Goal: Task Accomplishment & Management: Complete application form

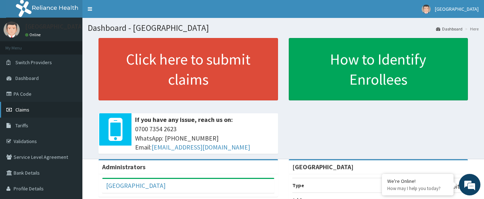
click at [30, 112] on link "Claims" at bounding box center [41, 110] width 82 height 16
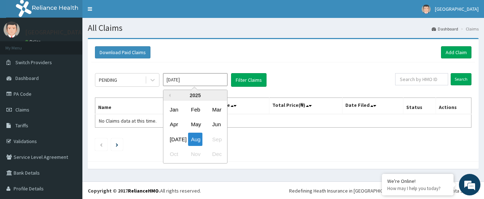
click at [179, 82] on input "Aug 2025" at bounding box center [195, 79] width 64 height 13
click at [176, 140] on div "Jul" at bounding box center [174, 139] width 14 height 13
type input "Jul 2025"
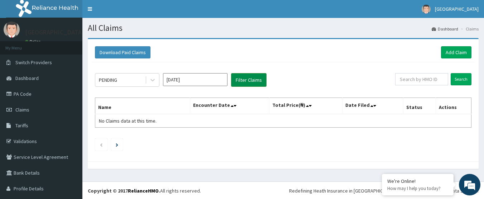
click at [247, 79] on button "Filter Claims" at bounding box center [248, 80] width 35 height 14
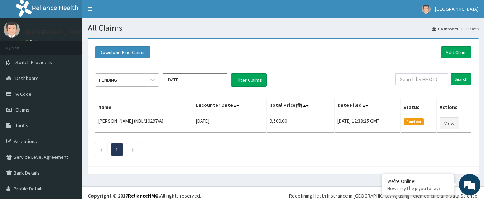
click at [133, 81] on div "PENDING" at bounding box center [120, 79] width 50 height 11
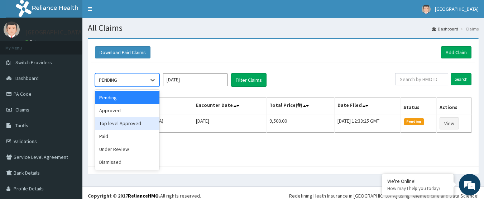
click at [123, 127] on div "Top level Approved" at bounding box center [127, 123] width 64 height 13
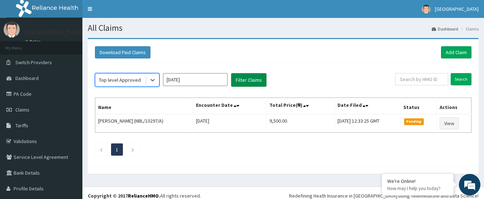
click at [255, 82] on button "Filter Claims" at bounding box center [248, 80] width 35 height 14
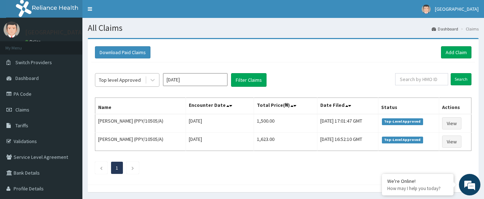
click at [127, 74] on div "Top level Approved" at bounding box center [127, 80] width 64 height 14
click at [152, 78] on icon at bounding box center [152, 79] width 7 height 7
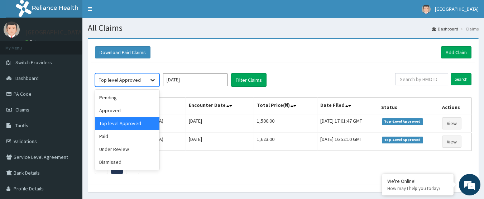
click at [152, 78] on icon at bounding box center [152, 79] width 7 height 7
drag, startPoint x: 122, startPoint y: 135, endPoint x: 194, endPoint y: 105, distance: 78.2
click at [142, 127] on div "Pending Approved Top level Approved Paid Under Review Dismissed" at bounding box center [127, 130] width 64 height 80
click at [245, 83] on button "Filter Claims" at bounding box center [248, 80] width 35 height 14
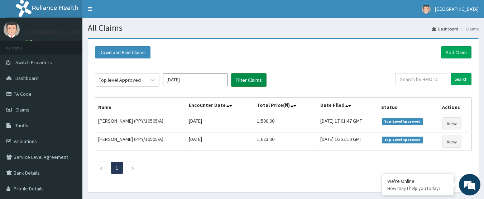
click at [246, 80] on button "Filter Claims" at bounding box center [248, 80] width 35 height 14
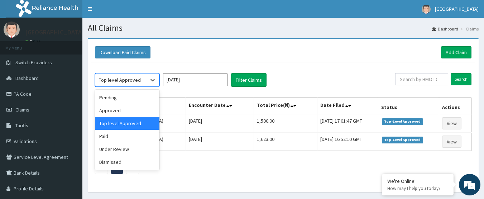
click at [137, 77] on div "Top level Approved" at bounding box center [120, 79] width 42 height 7
click at [117, 139] on div "Paid" at bounding box center [127, 136] width 64 height 13
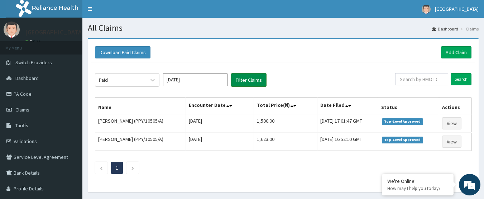
click at [261, 76] on button "Filter Claims" at bounding box center [248, 80] width 35 height 14
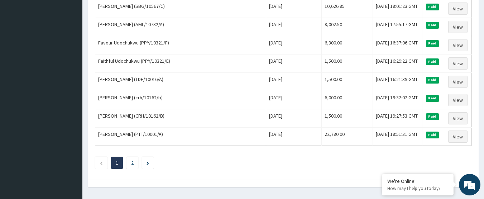
scroll to position [901, 0]
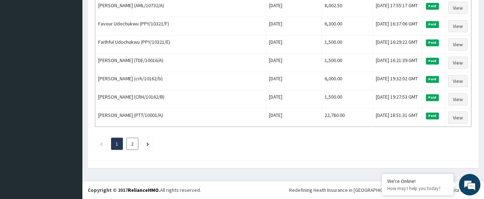
click at [133, 144] on link "2" at bounding box center [132, 143] width 3 height 6
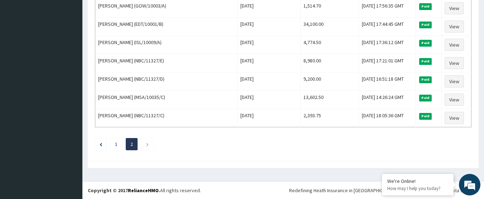
scroll to position [590, 0]
click at [116, 145] on link "1" at bounding box center [116, 143] width 3 height 6
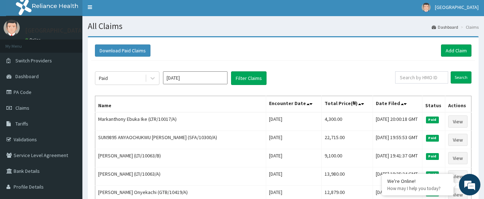
scroll to position [0, 0]
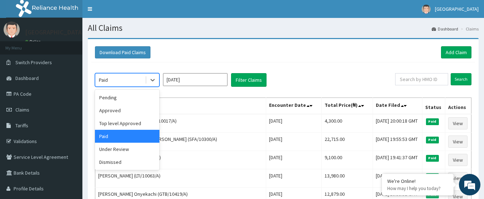
click at [132, 78] on div "Paid" at bounding box center [120, 79] width 50 height 11
drag, startPoint x: 128, startPoint y: 110, endPoint x: 133, endPoint y: 109, distance: 5.3
click at [128, 110] on div "Approved" at bounding box center [127, 110] width 64 height 13
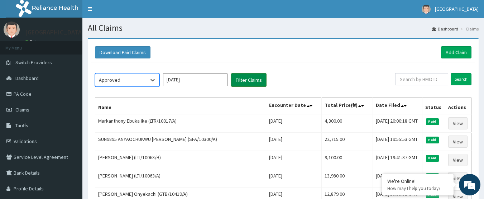
click at [241, 83] on button "Filter Claims" at bounding box center [248, 80] width 35 height 14
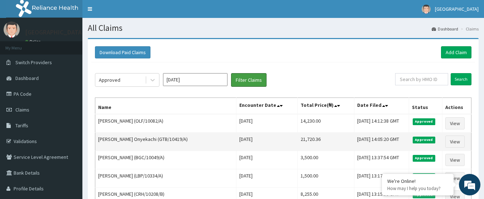
scroll to position [36, 0]
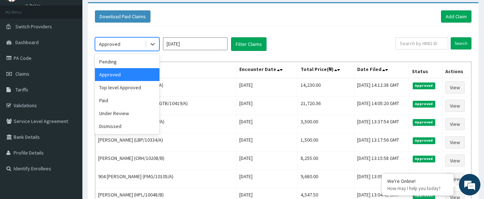
click at [138, 43] on div "Approved" at bounding box center [120, 43] width 50 height 11
click at [133, 59] on div "Pending" at bounding box center [127, 61] width 64 height 13
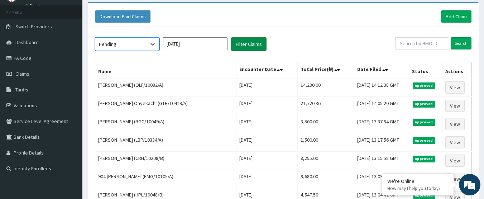
click at [241, 46] on button "Filter Claims" at bounding box center [248, 44] width 35 height 14
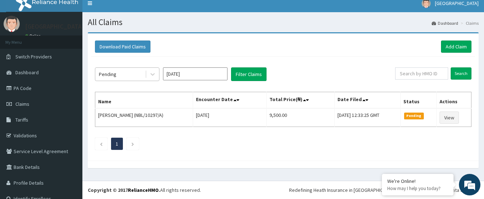
click at [144, 71] on div "Pending" at bounding box center [120, 73] width 50 height 11
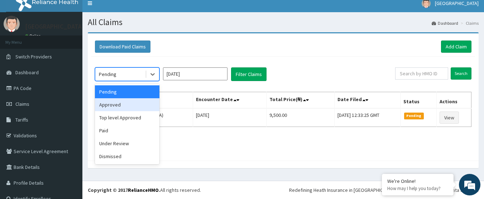
click at [121, 102] on div "Approved" at bounding box center [127, 104] width 64 height 13
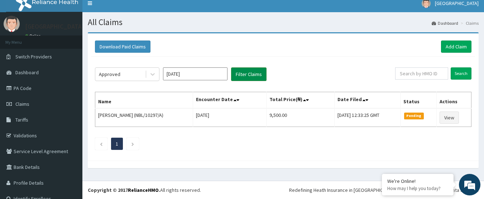
click at [239, 76] on button "Filter Claims" at bounding box center [248, 74] width 35 height 14
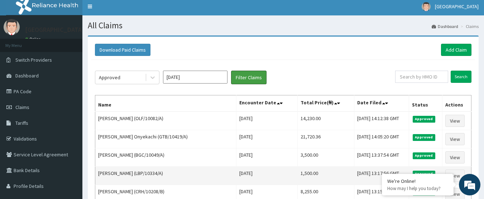
scroll to position [0, 0]
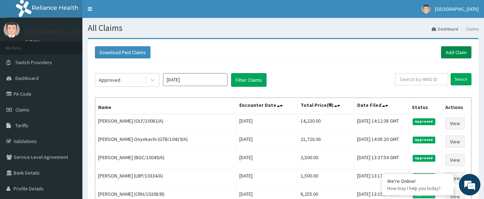
click at [454, 53] on link "Add Claim" at bounding box center [456, 52] width 30 height 12
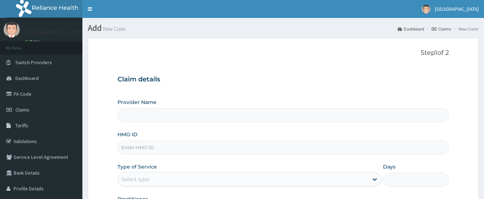
type input "Samaria Hospital"
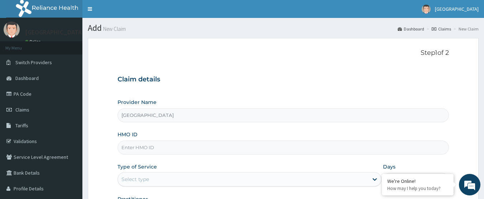
paste input "TPW/10193/B"
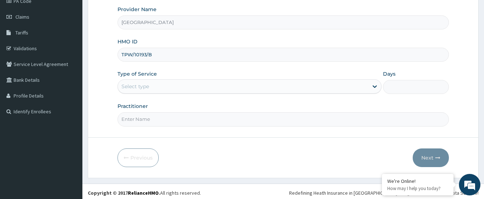
scroll to position [96, 0]
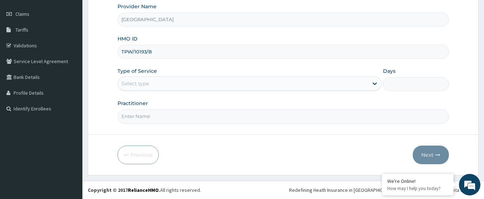
type input "TPW/10193/B"
click at [201, 83] on div "Select type" at bounding box center [243, 83] width 250 height 11
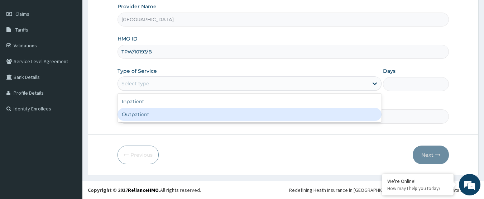
click at [174, 113] on div "Outpatient" at bounding box center [250, 114] width 264 height 13
type input "1"
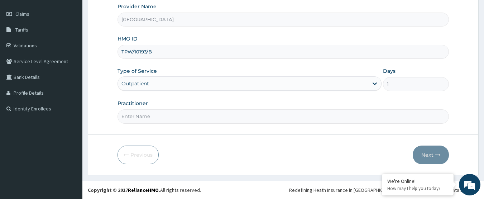
click at [174, 114] on input "Practitioner" at bounding box center [284, 116] width 332 height 14
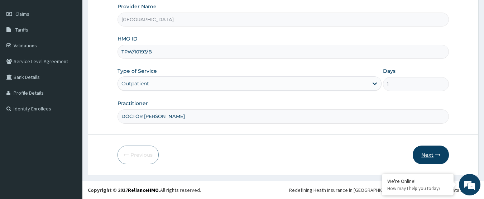
type input "DOCTOR AHMED"
click at [434, 148] on button "Next" at bounding box center [431, 154] width 36 height 19
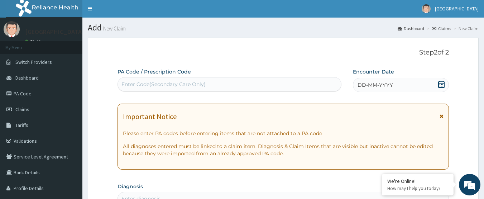
scroll to position [0, 0]
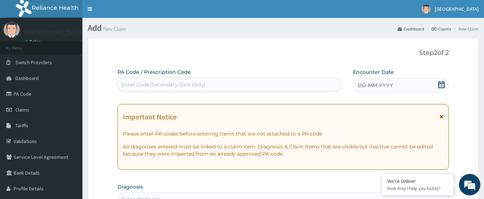
click at [440, 83] on icon at bounding box center [441, 84] width 7 height 7
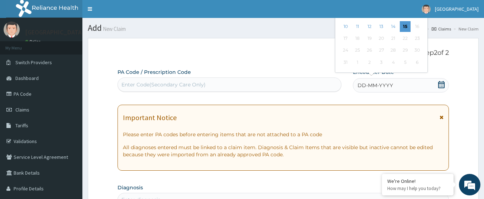
click at [442, 85] on icon at bounding box center [441, 84] width 7 height 7
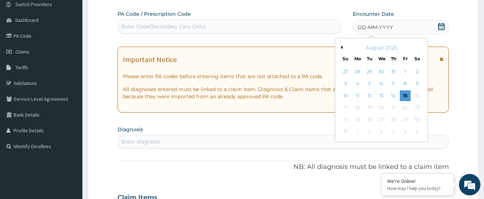
scroll to position [72, 0]
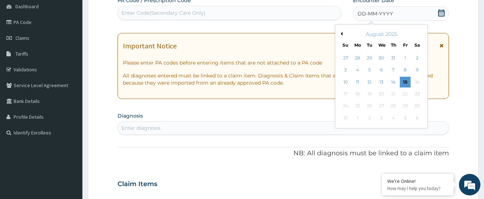
click at [340, 33] on button "Previous Month" at bounding box center [341, 34] width 4 height 4
click at [381, 103] on div "30" at bounding box center [381, 106] width 11 height 11
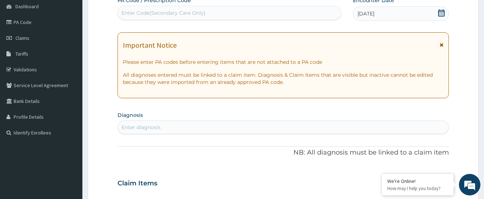
click at [214, 126] on div "Enter diagnosis" at bounding box center [283, 126] width 331 height 11
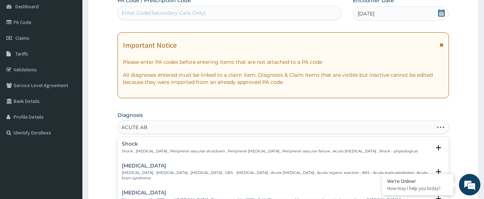
type input "ACUTE ABD"
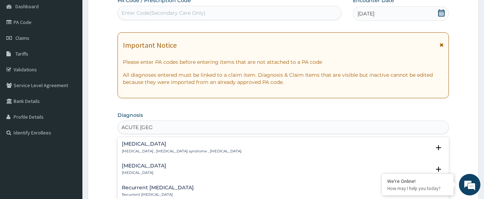
click at [209, 146] on h4 "Acute abdomen" at bounding box center [182, 143] width 120 height 5
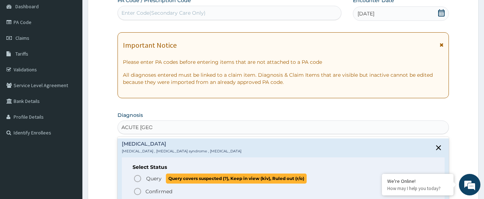
click at [157, 177] on span "Query" at bounding box center [153, 178] width 15 height 7
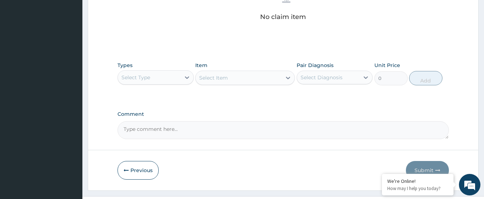
scroll to position [318, 0]
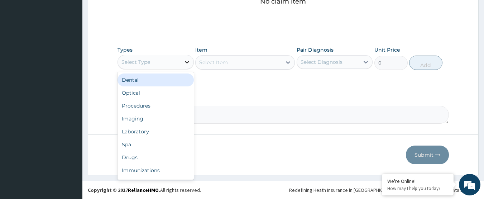
click at [187, 62] on icon at bounding box center [187, 62] width 4 height 3
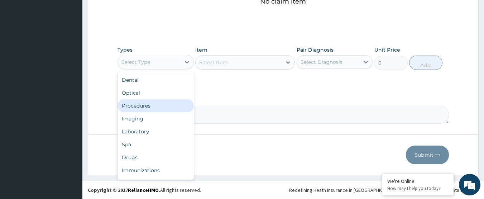
click at [160, 102] on div "Procedures" at bounding box center [156, 105] width 76 height 13
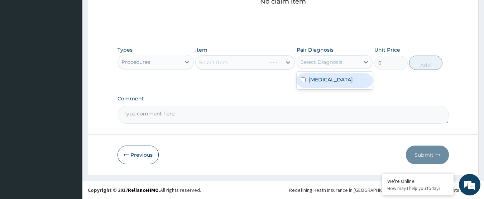
click at [325, 63] on div "Select Diagnosis" at bounding box center [322, 61] width 42 height 7
click at [323, 77] on label "Acute abdomen" at bounding box center [330, 79] width 44 height 7
checkbox input "true"
click at [276, 67] on div "Select Item" at bounding box center [239, 62] width 86 height 11
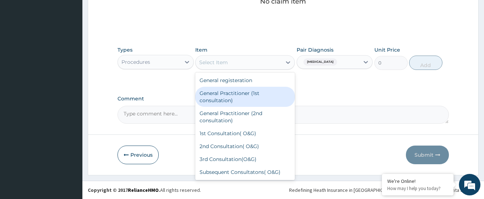
drag, startPoint x: 261, startPoint y: 97, endPoint x: 394, endPoint y: 72, distance: 135.3
click at [262, 97] on div "General Practitioner (1st consultation)" at bounding box center [245, 97] width 100 height 20
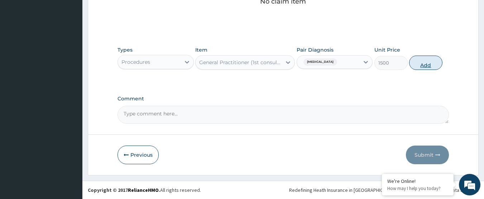
click at [420, 62] on button "Add" at bounding box center [425, 63] width 33 height 14
type input "0"
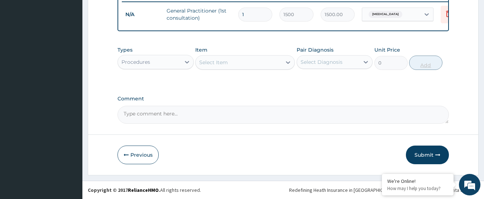
scroll to position [289, 0]
click at [427, 156] on button "Submit" at bounding box center [427, 154] width 43 height 19
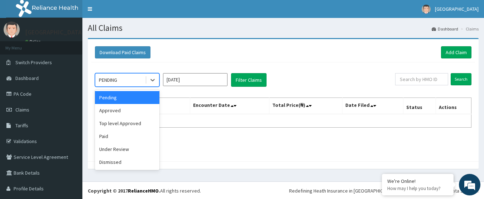
click at [117, 77] on div "PENDING" at bounding box center [108, 79] width 18 height 7
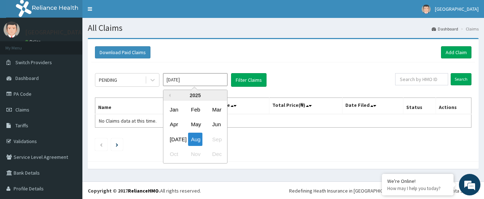
click at [179, 78] on input "Aug 2025" at bounding box center [195, 79] width 64 height 13
click at [173, 141] on div "Jul" at bounding box center [174, 139] width 14 height 13
type input "Jul 2025"
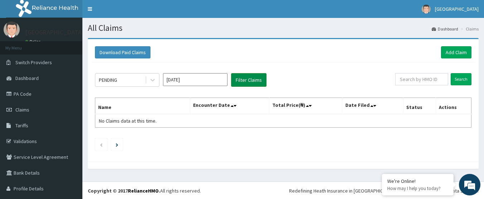
click at [241, 85] on button "Filter Claims" at bounding box center [248, 80] width 35 height 14
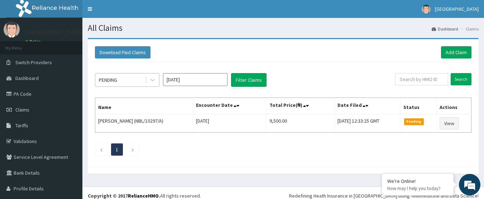
click at [122, 77] on div "PENDING" at bounding box center [120, 79] width 50 height 11
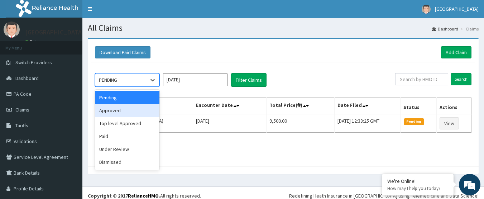
click at [115, 109] on div "Approved" at bounding box center [127, 110] width 64 height 13
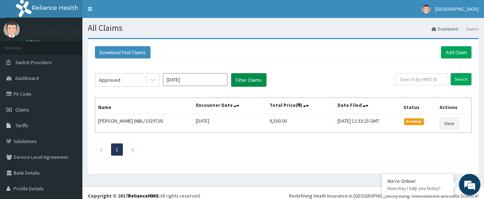
click at [255, 80] on button "Filter Claims" at bounding box center [248, 80] width 35 height 14
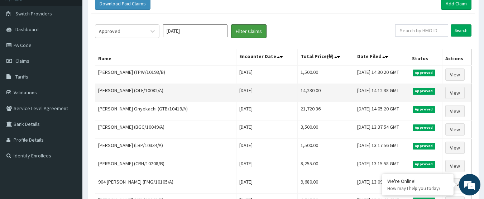
scroll to position [36, 0]
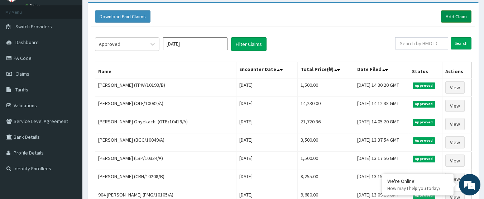
click at [460, 16] on link "Add Claim" at bounding box center [456, 16] width 30 height 12
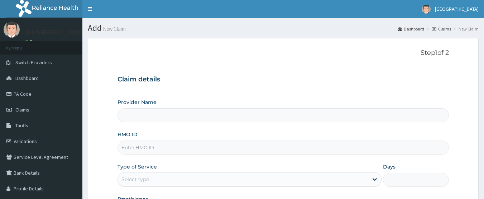
type input "[GEOGRAPHIC_DATA]"
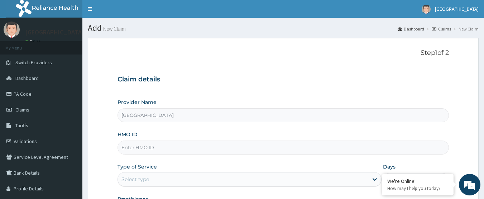
paste input "SBG/10566/A"
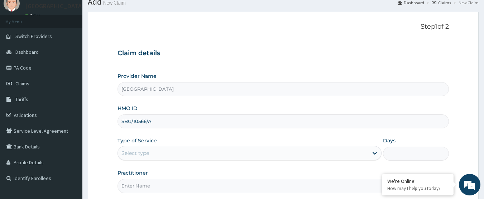
scroll to position [96, 0]
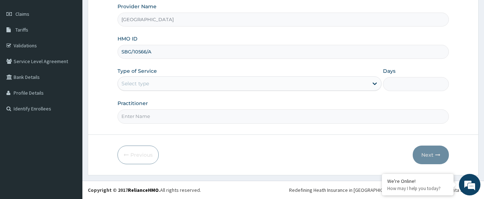
type input "SBG/10566/A"
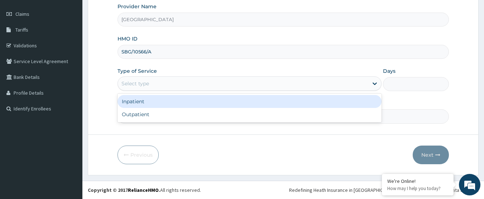
click at [187, 87] on div "Select type" at bounding box center [243, 83] width 250 height 11
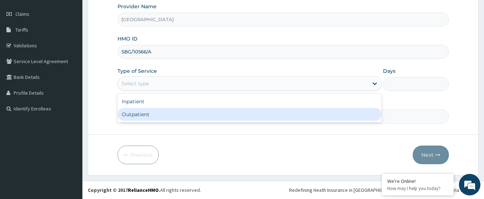
click at [180, 115] on div "Outpatient" at bounding box center [250, 114] width 264 height 13
type input "1"
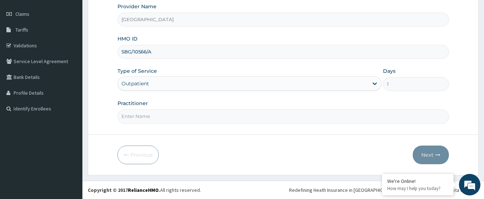
click at [180, 115] on input "Practitioner" at bounding box center [284, 116] width 332 height 14
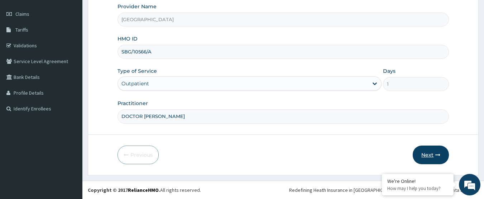
type input "DOCTOR [PERSON_NAME]"
click at [434, 158] on button "Next" at bounding box center [431, 154] width 36 height 19
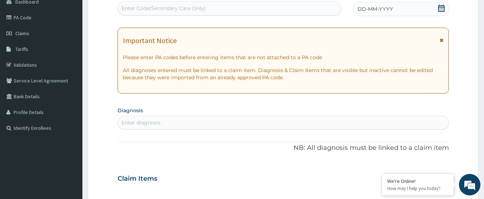
scroll to position [24, 0]
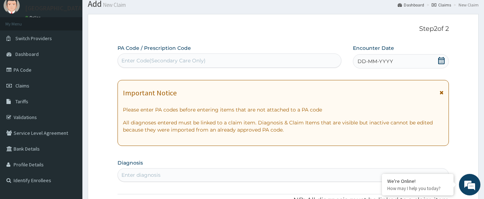
click at [211, 59] on div "Enter Code(Secondary Care Only)" at bounding box center [230, 60] width 224 height 11
type input "PA/49083C"
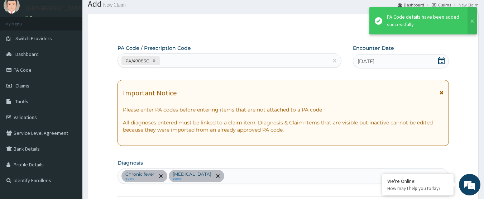
scroll to position [250, 0]
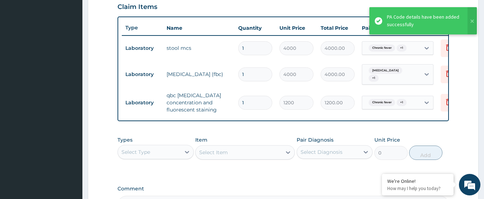
click at [269, 133] on div "PA Code / Prescription Code PA/49083C Encounter Date [DATE] Important Notice Pl…" at bounding box center [284, 15] width 332 height 395
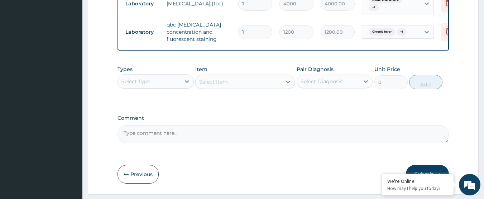
scroll to position [322, 0]
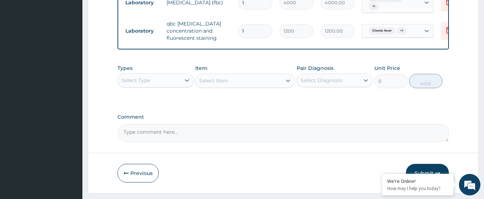
click at [172, 79] on div "Select Type" at bounding box center [149, 80] width 63 height 11
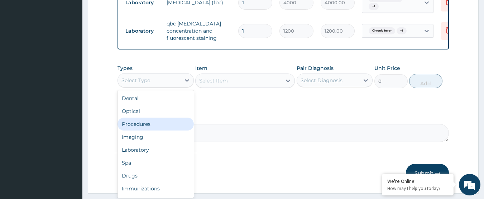
drag, startPoint x: 162, startPoint y: 121, endPoint x: 269, endPoint y: 99, distance: 109.6
click at [163, 120] on div "Procedures" at bounding box center [156, 124] width 76 height 13
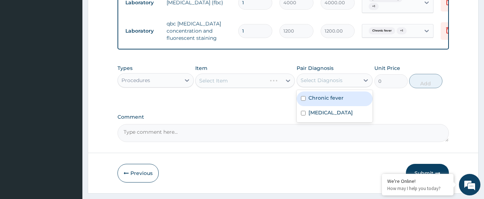
click at [316, 77] on div "Select Diagnosis" at bounding box center [328, 80] width 63 height 11
click at [315, 96] on div "Chronic fever" at bounding box center [335, 98] width 76 height 15
checkbox input "true"
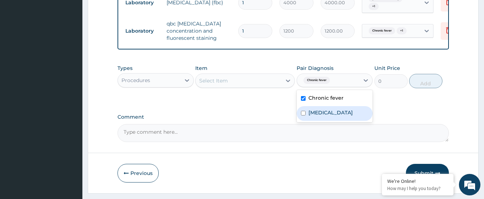
click at [314, 111] on label "Malaria" at bounding box center [330, 112] width 44 height 7
checkbox input "true"
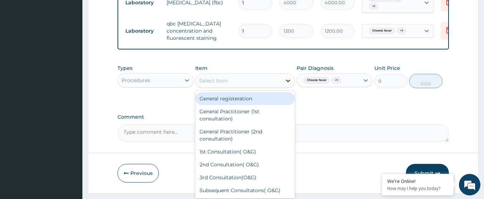
click at [291, 82] on icon at bounding box center [287, 80] width 7 height 7
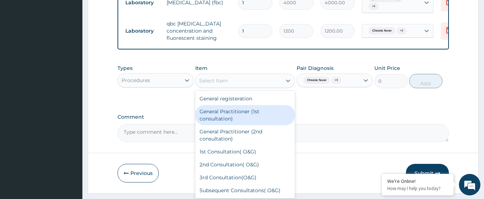
click at [264, 115] on div "General Practitioner (1st consultation)" at bounding box center [245, 115] width 100 height 20
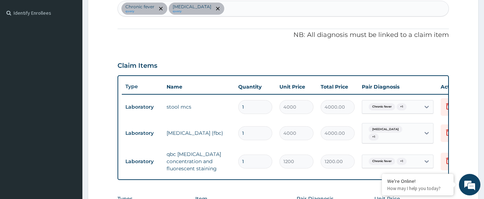
scroll to position [178, 0]
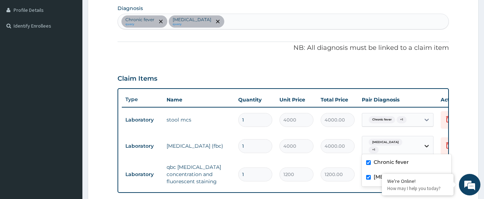
click at [427, 147] on icon at bounding box center [426, 145] width 7 height 7
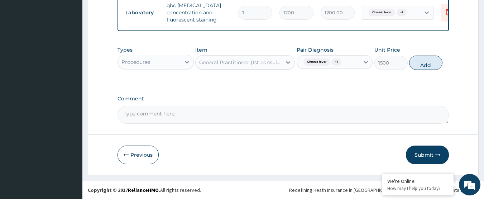
scroll to position [343, 0]
click at [427, 64] on button "Add" at bounding box center [425, 63] width 33 height 14
type input "0"
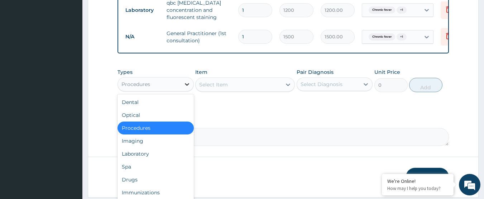
click at [184, 88] on icon at bounding box center [186, 84] width 7 height 7
click at [154, 178] on div "Drugs" at bounding box center [156, 179] width 76 height 13
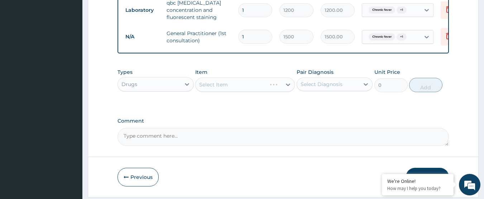
click at [320, 87] on div "Select Diagnosis" at bounding box center [322, 84] width 42 height 7
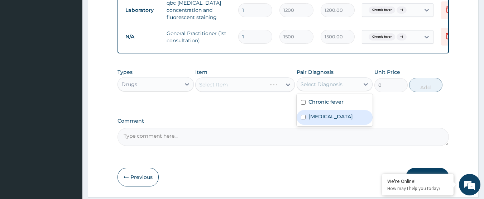
drag, startPoint x: 312, startPoint y: 122, endPoint x: 296, endPoint y: 103, distance: 24.9
click at [311, 120] on label "Malaria" at bounding box center [330, 116] width 44 height 7
checkbox input "true"
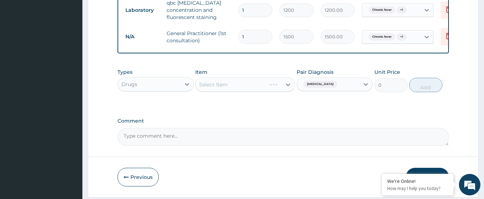
click at [286, 88] on div "Select Item" at bounding box center [245, 84] width 100 height 14
click at [286, 88] on icon at bounding box center [287, 84] width 7 height 7
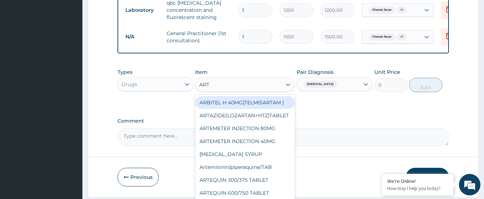
type input "ARTE"
drag, startPoint x: 277, startPoint y: 106, endPoint x: 409, endPoint y: 94, distance: 132.4
click at [278, 105] on div "ARTEMETER INJECTION 80MG" at bounding box center [245, 102] width 100 height 13
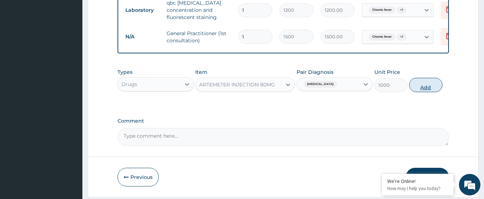
click at [436, 89] on button "Add" at bounding box center [425, 85] width 33 height 14
type input "0"
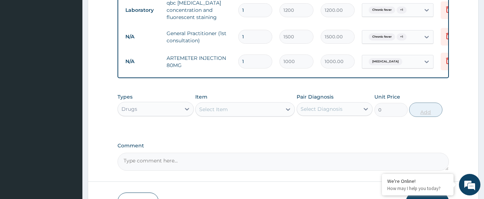
type input "0.00"
type input "6"
type input "6000.00"
type input "6"
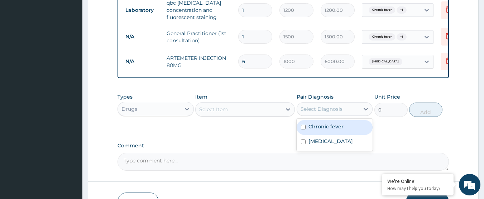
click at [309, 109] on div "Select Diagnosis" at bounding box center [322, 108] width 42 height 7
click at [306, 131] on div "Chronic fever" at bounding box center [335, 127] width 76 height 15
checkbox input "true"
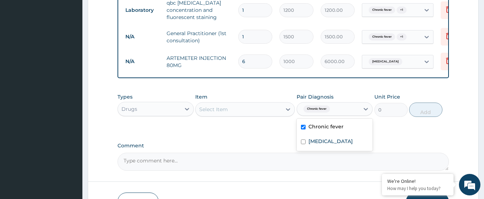
click at [279, 115] on div "Select Item" at bounding box center [239, 109] width 86 height 11
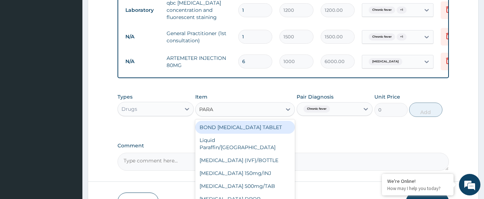
type input "PARAC"
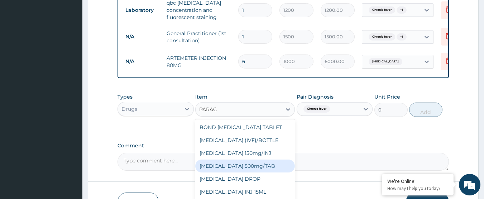
click at [262, 167] on div "PARACETAMOL 500mg/TAB" at bounding box center [245, 165] width 100 height 13
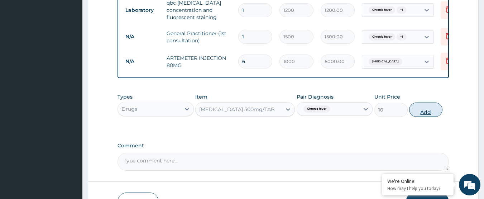
click at [421, 114] on button "Add" at bounding box center [425, 109] width 33 height 14
type input "0"
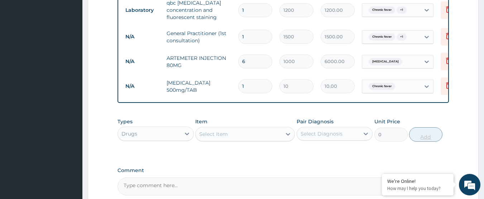
type input "18"
type input "180.00"
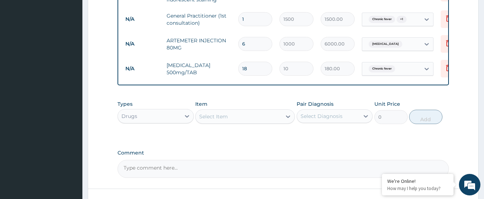
scroll to position [378, 0]
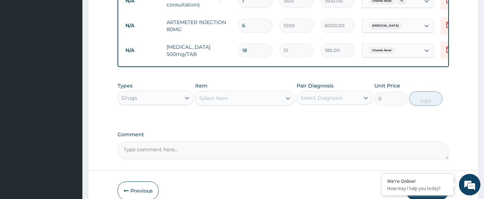
type input "18"
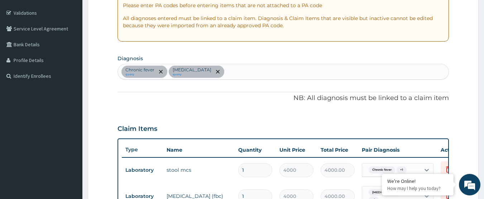
scroll to position [128, 0]
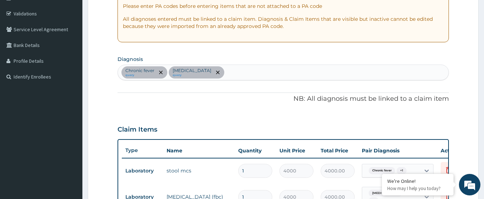
click at [243, 74] on div "Chronic fever query Malaria query" at bounding box center [283, 72] width 331 height 15
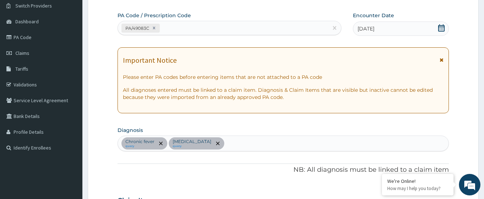
scroll to position [56, 0]
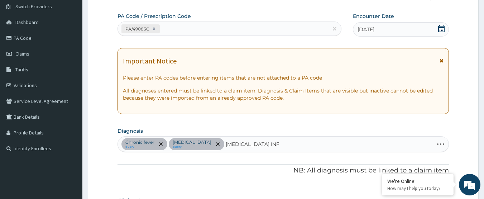
type input "SALMONELLA INFECT"
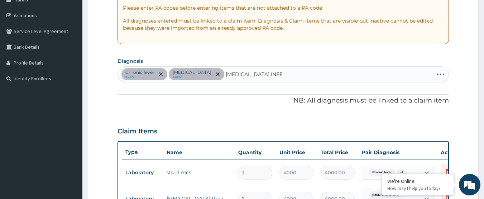
scroll to position [128, 0]
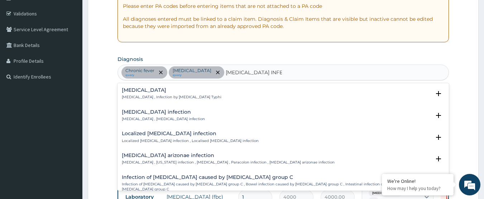
click at [151, 112] on h4 "Salmonella infection" at bounding box center [163, 111] width 83 height 5
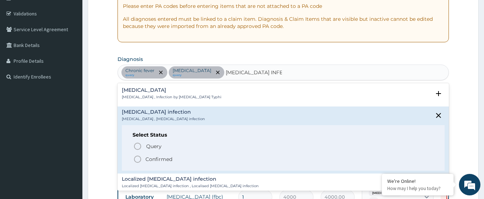
click at [149, 157] on p "Confirmed" at bounding box center [158, 158] width 27 height 7
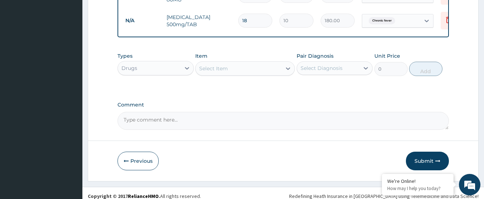
scroll to position [414, 0]
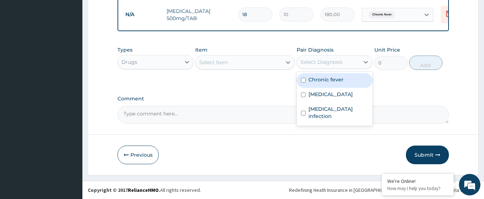
click at [314, 68] on div "Select Diagnosis" at bounding box center [328, 61] width 63 height 11
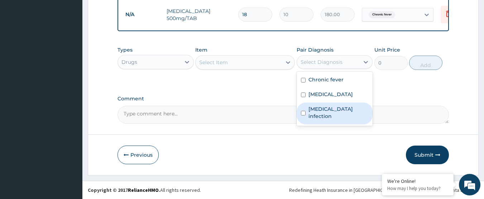
click at [308, 114] on div "Salmonella infection" at bounding box center [335, 113] width 76 height 22
checkbox input "true"
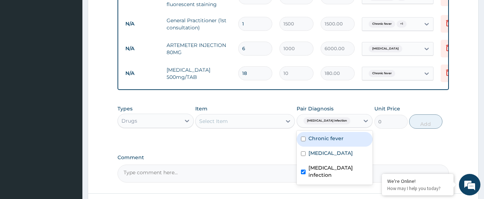
scroll to position [343, 0]
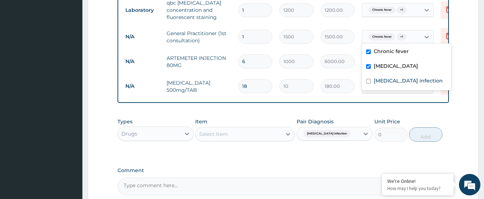
click at [415, 32] on div "Chronic fever + 1" at bounding box center [391, 37] width 58 height 12
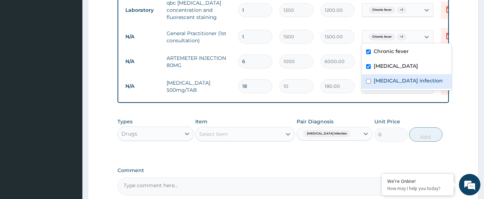
scroll to position [378, 0]
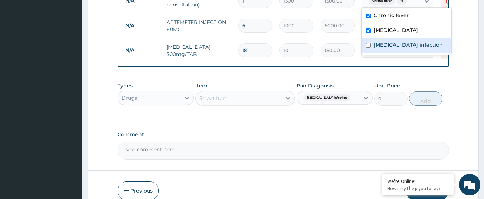
click at [390, 46] on label "Salmonella infection" at bounding box center [408, 44] width 69 height 7
checkbox input "true"
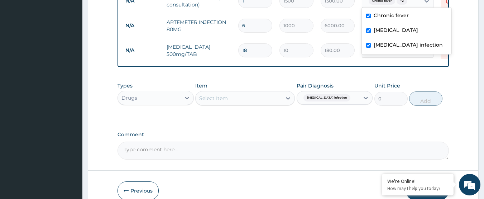
click at [229, 102] on div "Select Item" at bounding box center [239, 97] width 86 height 11
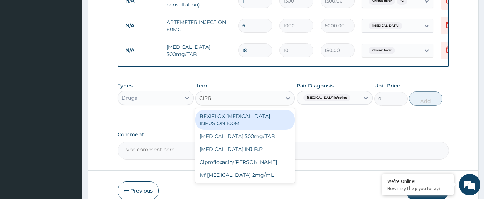
type input "CIPRO"
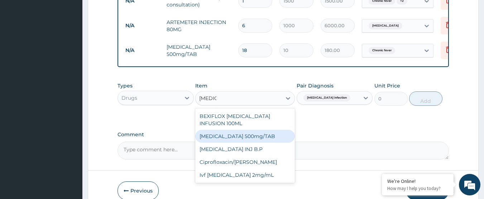
click at [235, 130] on div "[MEDICAL_DATA] 500mg/TAB" at bounding box center [245, 136] width 100 height 13
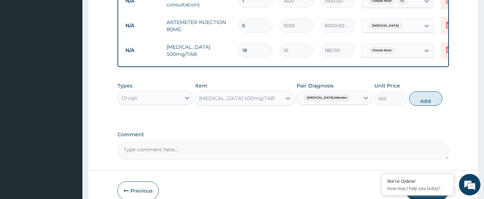
click at [430, 102] on button "Add" at bounding box center [425, 98] width 33 height 14
type input "0"
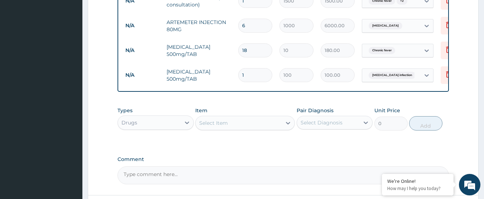
type input "14"
type input "1400.00"
type input "14"
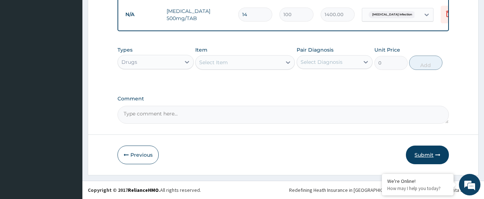
click at [442, 156] on button "Submit" at bounding box center [427, 154] width 43 height 19
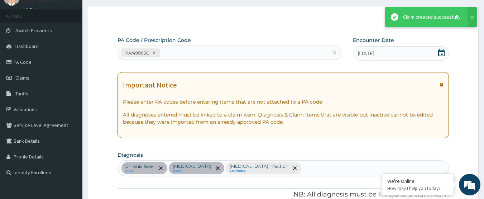
scroll to position [441, 0]
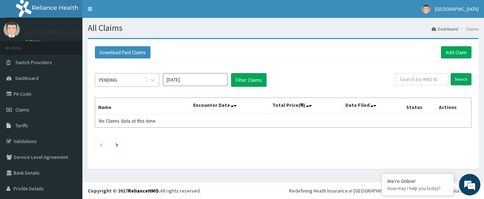
click at [120, 80] on div "PENDING" at bounding box center [120, 79] width 50 height 11
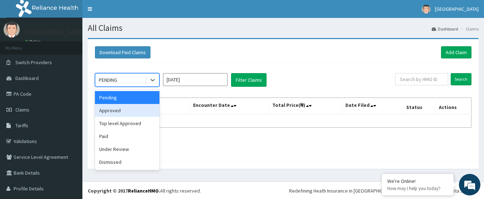
click at [120, 108] on div "Approved" at bounding box center [127, 110] width 64 height 13
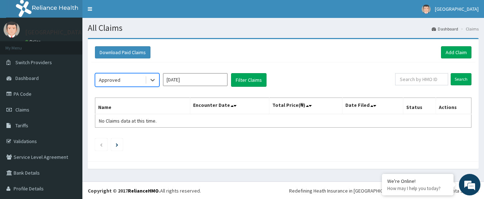
click at [217, 82] on input "[DATE]" at bounding box center [195, 79] width 64 height 13
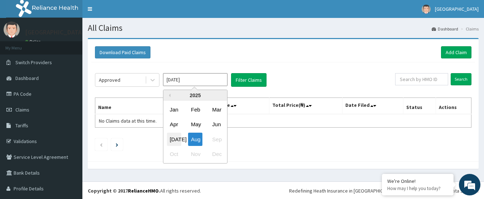
click at [172, 142] on div "[DATE]" at bounding box center [174, 139] width 14 height 13
type input "[DATE]"
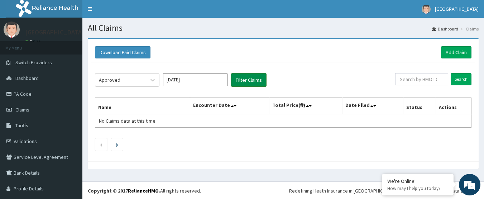
click at [245, 81] on button "Filter Claims" at bounding box center [248, 80] width 35 height 14
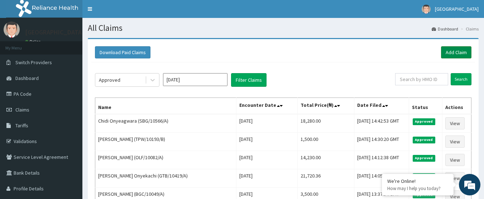
click at [448, 52] on link "Add Claim" at bounding box center [456, 52] width 30 height 12
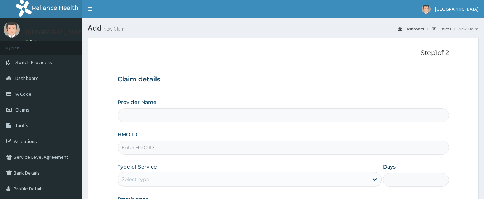
type input "Samaria Hospital"
paste input "PTT/10001/A"
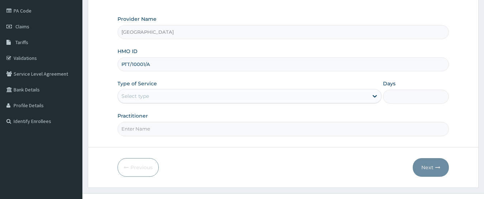
scroll to position [96, 0]
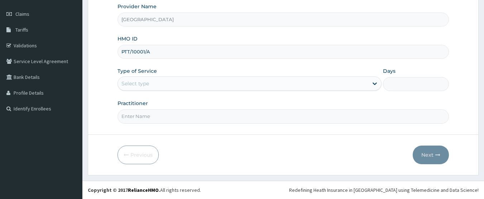
type input "PTT/10001/A"
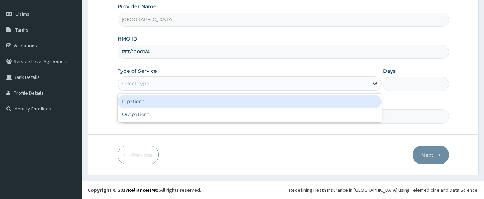
click at [192, 85] on div "Select type" at bounding box center [243, 83] width 250 height 11
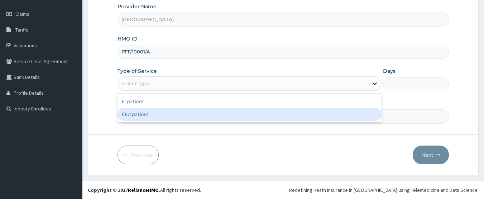
drag, startPoint x: 183, startPoint y: 111, endPoint x: 181, endPoint y: 114, distance: 3.7
click at [182, 111] on div "Outpatient" at bounding box center [250, 114] width 264 height 13
type input "1"
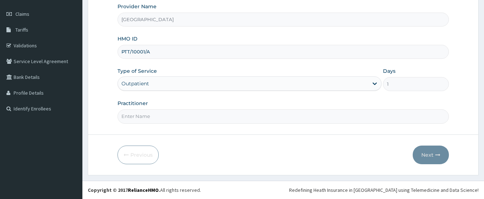
click at [180, 117] on input "Practitioner" at bounding box center [284, 116] width 332 height 14
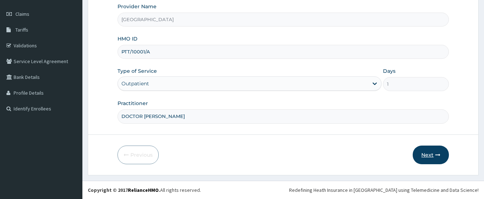
type input "DOCTOR [PERSON_NAME]"
click at [434, 157] on button "Next" at bounding box center [431, 154] width 36 height 19
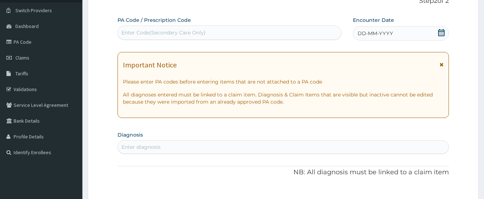
scroll to position [24, 0]
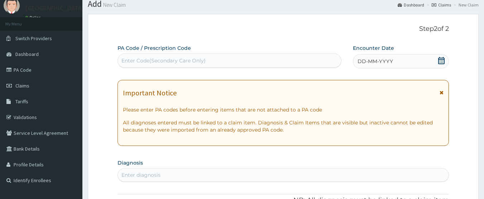
click at [444, 60] on icon at bounding box center [441, 60] width 6 height 7
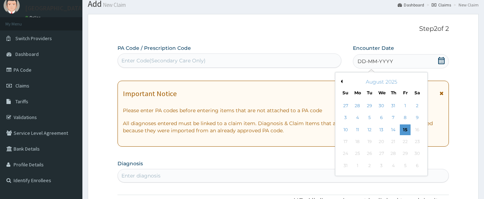
click at [340, 80] on button "Previous Month" at bounding box center [341, 82] width 4 height 4
click at [370, 153] on div "29" at bounding box center [369, 153] width 11 height 11
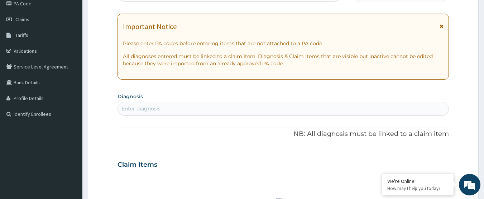
scroll to position [96, 0]
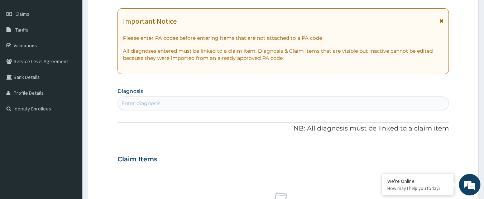
click at [198, 99] on div "Enter diagnosis" at bounding box center [283, 102] width 331 height 11
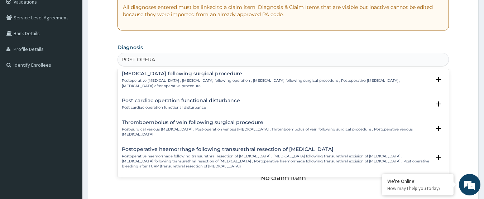
scroll to position [143, 0]
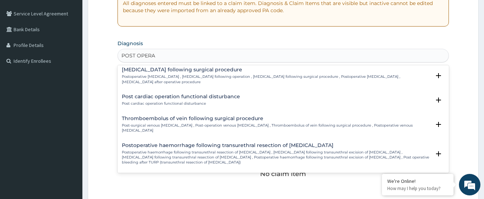
click at [135, 57] on input "POST OPERA" at bounding box center [138, 55] width 34 height 7
click at [137, 57] on input "POST OPERA" at bounding box center [138, 55] width 34 height 7
type input "POSTOPERA"
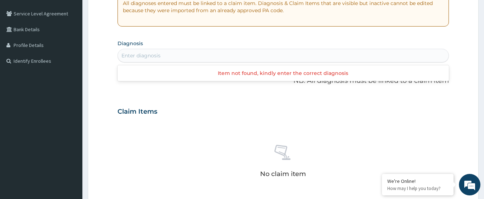
scroll to position [0, 0]
click at [159, 58] on div "Enter diagnosis" at bounding box center [283, 55] width 331 height 11
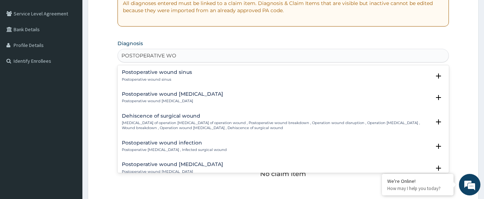
type input "POSTOPERATIVE WO"
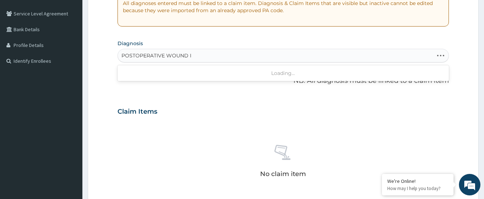
type input "POSTOPERATIVE WOUND"
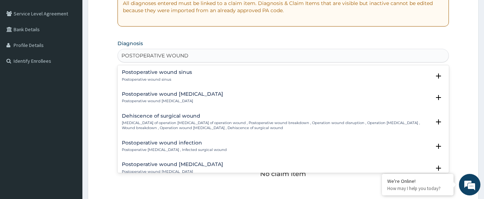
scroll to position [36, 0]
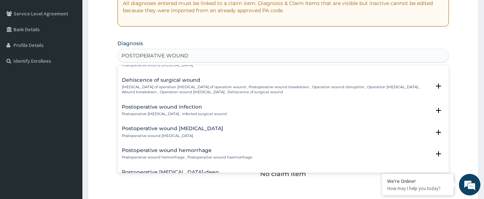
click at [155, 112] on p "Postoperative wound infection , Infected surgical wound" at bounding box center [174, 113] width 105 height 5
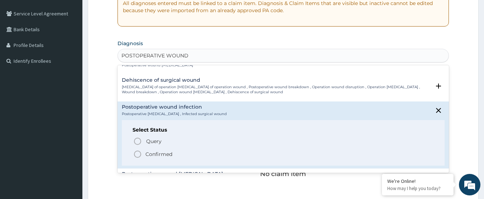
click at [151, 157] on p "Confirmed" at bounding box center [158, 153] width 27 height 7
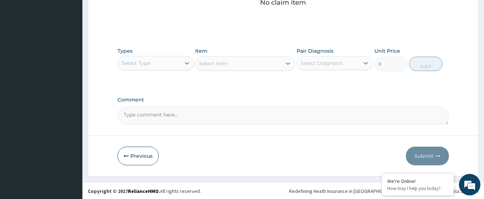
scroll to position [318, 0]
click at [177, 56] on div "Select Type" at bounding box center [149, 61] width 63 height 11
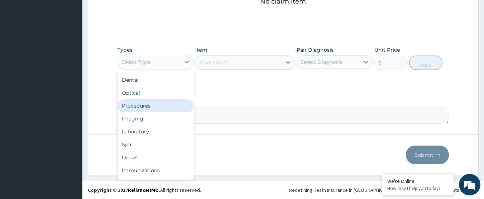
click at [164, 104] on div "Procedures" at bounding box center [156, 105] width 76 height 13
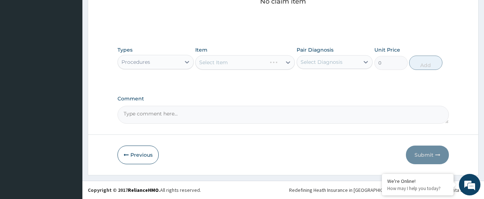
click at [314, 61] on div "Select Diagnosis" at bounding box center [322, 61] width 42 height 7
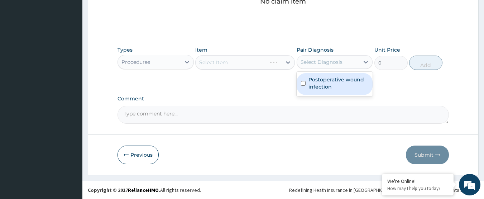
click at [314, 77] on label "Postoperative wound infection" at bounding box center [338, 83] width 60 height 14
checkbox input "true"
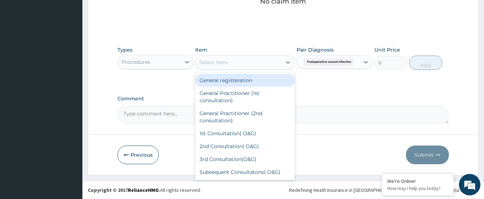
click at [286, 64] on icon at bounding box center [287, 62] width 7 height 7
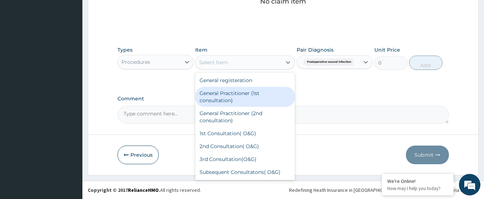
click at [278, 89] on div "General Practitioner (1st consultation)" at bounding box center [245, 97] width 100 height 20
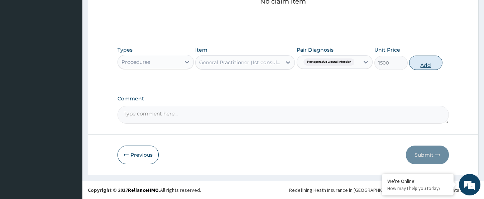
click at [423, 62] on button "Add" at bounding box center [425, 63] width 33 height 14
type input "0"
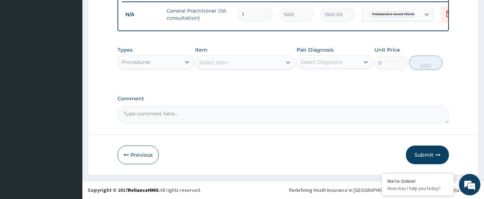
scroll to position [289, 0]
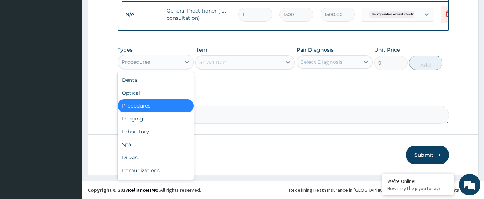
click at [162, 65] on div "Procedures" at bounding box center [149, 61] width 63 height 11
drag, startPoint x: 149, startPoint y: 157, endPoint x: 190, endPoint y: 131, distance: 49.1
click at [149, 157] on div "Drugs" at bounding box center [156, 157] width 76 height 13
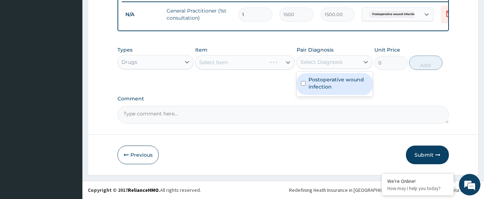
drag, startPoint x: 332, startPoint y: 61, endPoint x: 331, endPoint y: 66, distance: 4.4
click at [332, 62] on div "Select Diagnosis" at bounding box center [322, 61] width 42 height 7
click at [327, 83] on label "Postoperative wound infection" at bounding box center [338, 83] width 60 height 14
checkbox input "true"
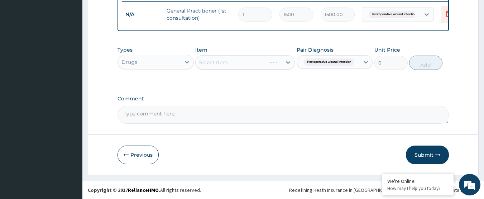
click at [277, 62] on div "Select Item" at bounding box center [245, 62] width 100 height 14
click at [284, 64] on icon at bounding box center [287, 62] width 7 height 7
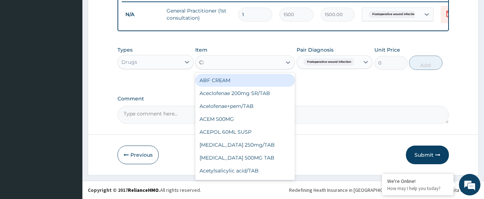
type input "CHY"
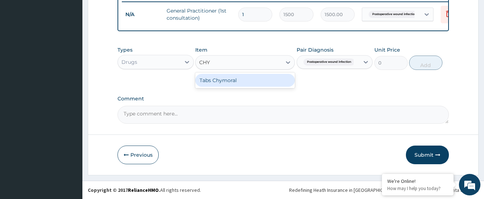
click at [274, 82] on div "Tabs Chymoral" at bounding box center [245, 80] width 100 height 13
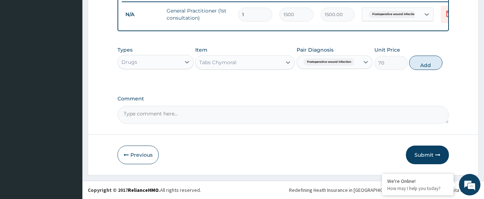
click at [428, 63] on button "Add" at bounding box center [425, 63] width 33 height 14
type input "0"
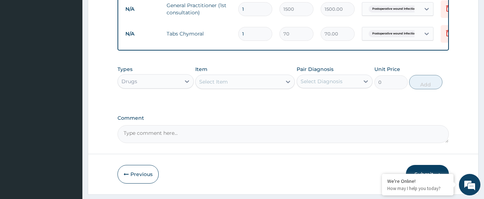
type input "14"
type input "980.00"
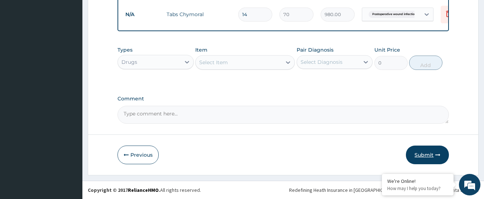
type input "14"
click at [421, 148] on button "Submit" at bounding box center [427, 154] width 43 height 19
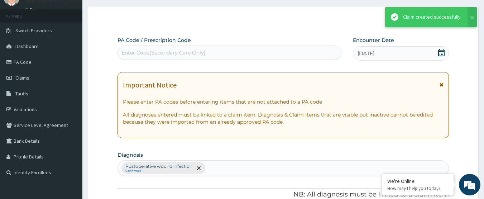
scroll to position [314, 0]
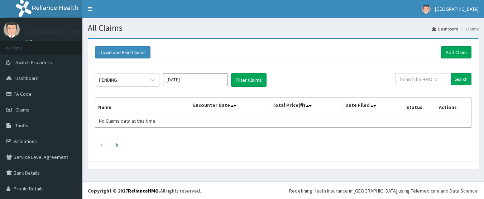
click at [202, 79] on input "Aug 2025" at bounding box center [195, 79] width 64 height 13
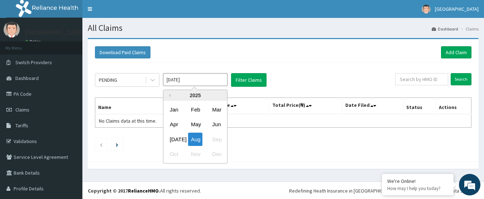
drag, startPoint x: 174, startPoint y: 141, endPoint x: 206, endPoint y: 112, distance: 42.3
click at [175, 141] on div "[DATE]" at bounding box center [174, 139] width 14 height 13
type input "[DATE]"
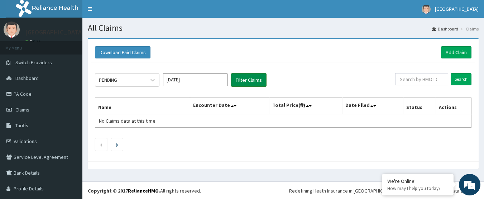
click at [245, 82] on button "Filter Claims" at bounding box center [248, 80] width 35 height 14
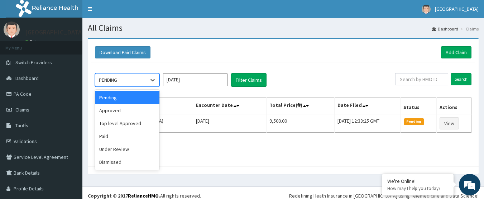
click at [122, 79] on div "PENDING" at bounding box center [120, 79] width 50 height 11
click at [119, 111] on div "Approved" at bounding box center [127, 110] width 64 height 13
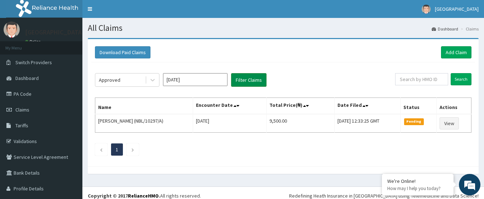
click at [258, 84] on button "Filter Claims" at bounding box center [248, 80] width 35 height 14
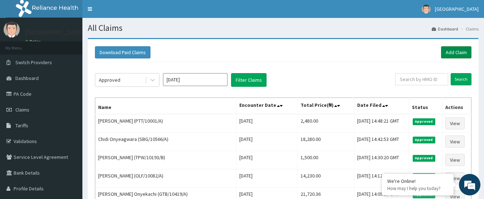
click at [461, 50] on link "Add Claim" at bounding box center [456, 52] width 30 height 12
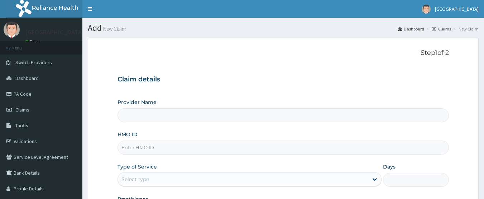
paste input "NBC/11327/D"
type input "NBC/11327/D"
type input "[GEOGRAPHIC_DATA]"
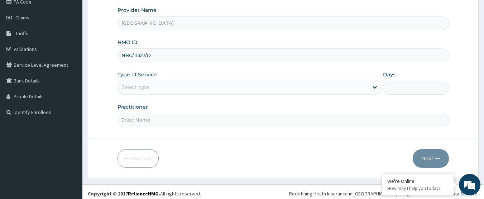
scroll to position [96, 0]
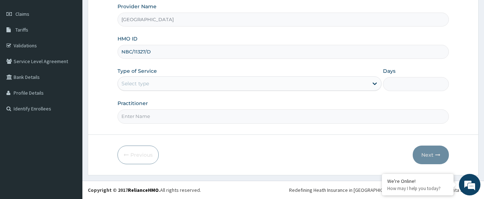
type input "NBC/11327/D"
click at [185, 81] on div "Select type" at bounding box center [243, 83] width 250 height 11
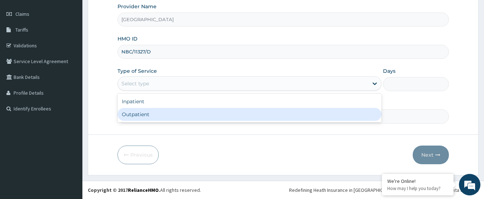
click at [174, 118] on div "Outpatient" at bounding box center [250, 114] width 264 height 13
type input "1"
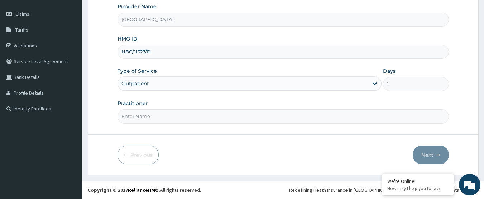
click at [174, 118] on input "Practitioner" at bounding box center [284, 116] width 332 height 14
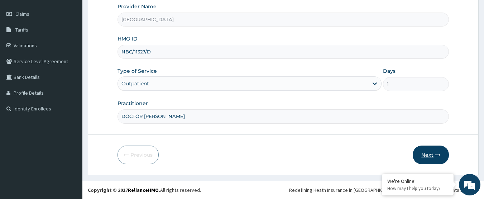
type input "DOCTOR AHMED"
click at [432, 148] on button "Next" at bounding box center [431, 154] width 36 height 19
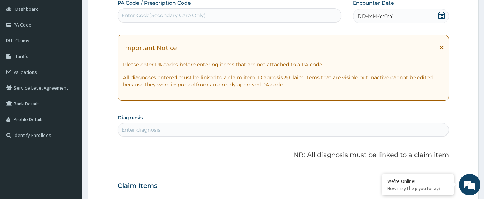
scroll to position [24, 0]
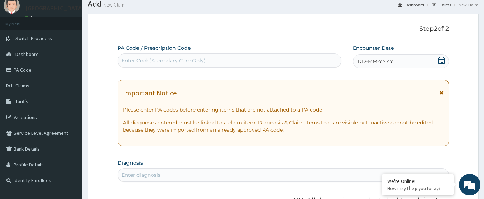
click at [441, 61] on icon at bounding box center [441, 60] width 7 height 7
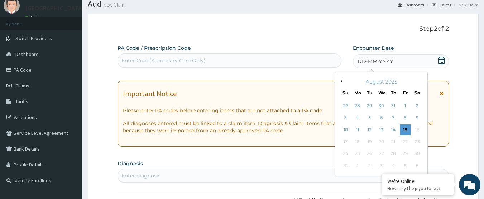
scroll to position [0, 0]
click at [341, 82] on button "Previous Month" at bounding box center [341, 82] width 4 height 4
click at [372, 155] on div "29" at bounding box center [369, 153] width 11 height 11
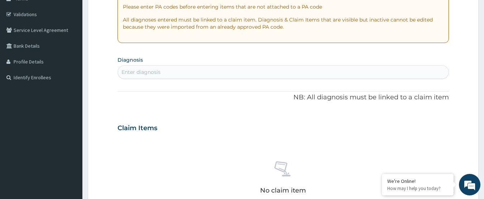
scroll to position [131, 0]
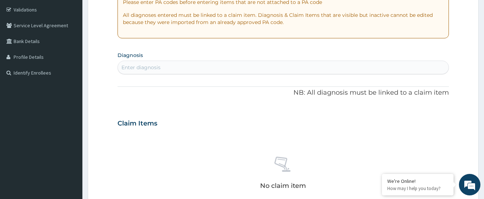
click at [213, 63] on div "Enter diagnosis" at bounding box center [283, 67] width 331 height 11
type input "COUGH"
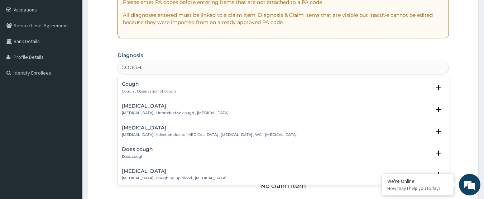
click at [124, 84] on h4 "Cough" at bounding box center [149, 83] width 54 height 5
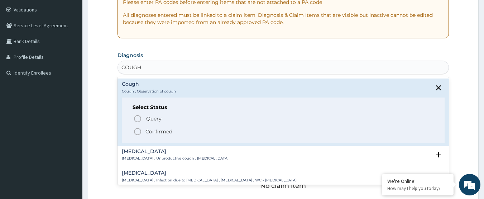
click at [140, 130] on circle "status option filled" at bounding box center [137, 131] width 6 height 6
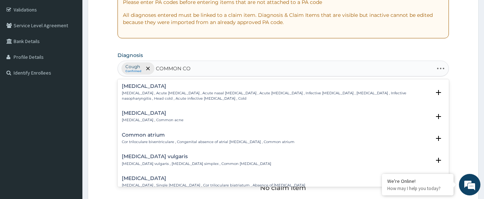
type input "COMMON COLD"
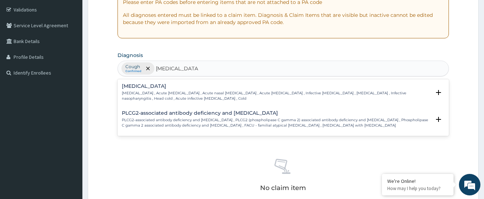
click at [158, 96] on p "Common cold , Acute coryza , Acute nasal catarrh , Acute rhinitis , Infective r…" at bounding box center [276, 96] width 309 height 10
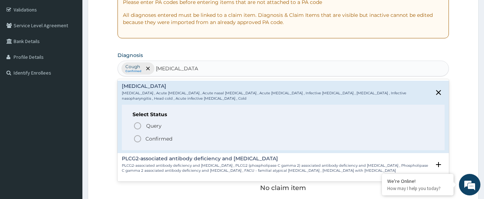
click at [158, 135] on p "Confirmed" at bounding box center [158, 138] width 27 height 7
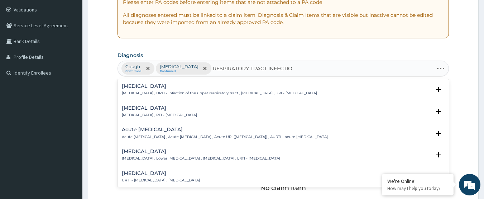
type input "RESPIRATORY TRACT INFECTION"
click at [197, 109] on h4 "Respiratory tract infection" at bounding box center [159, 107] width 75 height 5
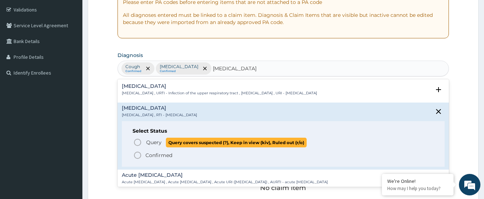
click at [174, 142] on span "Query covers suspected (?), Keep in view (kiv), Ruled out (r/o)" at bounding box center [236, 143] width 141 height 10
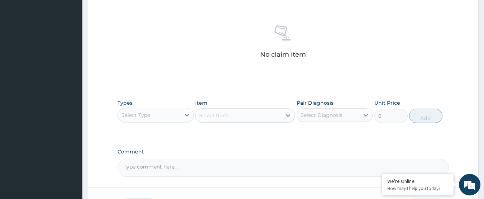
scroll to position [275, 0]
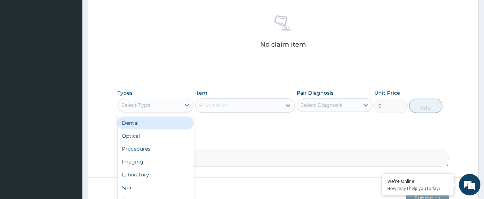
click at [171, 110] on div "Select Type" at bounding box center [149, 104] width 63 height 11
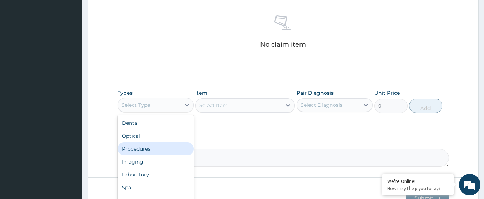
click at [157, 154] on div "Procedures" at bounding box center [156, 148] width 76 height 13
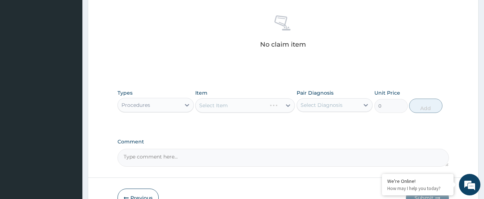
click at [333, 105] on div "Select Diagnosis" at bounding box center [322, 104] width 42 height 7
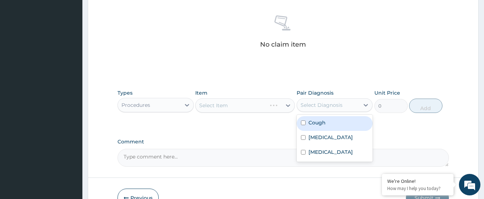
drag, startPoint x: 329, startPoint y: 120, endPoint x: 329, endPoint y: 132, distance: 12.2
click at [329, 120] on div "Cough" at bounding box center [335, 123] width 76 height 15
checkbox input "true"
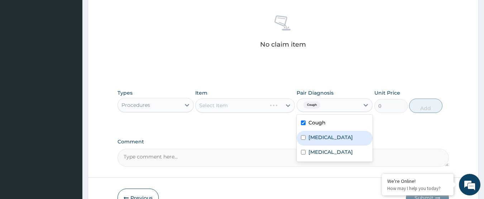
drag, startPoint x: 329, startPoint y: 133, endPoint x: 329, endPoint y: 139, distance: 5.4
click at [329, 134] on label "Common cold" at bounding box center [330, 137] width 44 height 7
checkbox input "true"
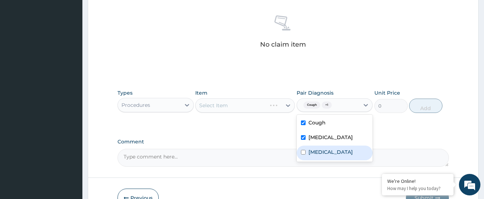
drag, startPoint x: 327, startPoint y: 151, endPoint x: 285, endPoint y: 126, distance: 49.2
click at [327, 151] on label "Respiratory tract infection" at bounding box center [330, 151] width 44 height 7
checkbox input "true"
click at [273, 107] on div "Select Item" at bounding box center [239, 105] width 86 height 11
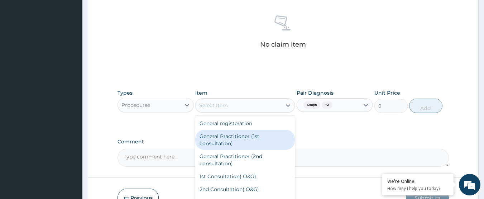
drag, startPoint x: 273, startPoint y: 132, endPoint x: 390, endPoint y: 121, distance: 117.6
click at [275, 132] on div "General Practitioner (1st consultation)" at bounding box center [245, 140] width 100 height 20
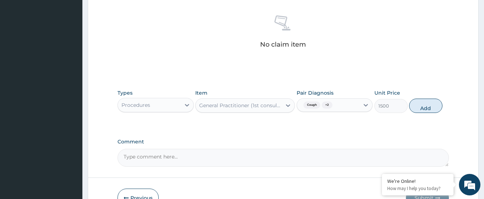
click at [412, 102] on button "Add" at bounding box center [425, 106] width 33 height 14
type input "0"
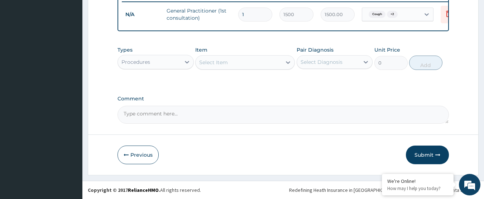
scroll to position [289, 0]
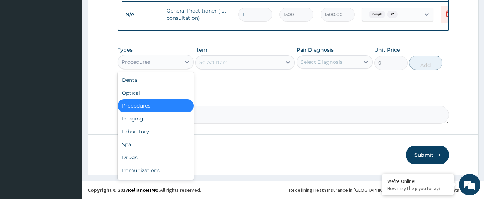
click at [163, 61] on div "Procedures" at bounding box center [149, 61] width 63 height 11
drag, startPoint x: 154, startPoint y: 135, endPoint x: 340, endPoint y: 67, distance: 198.6
click at [154, 135] on div "Laboratory" at bounding box center [156, 131] width 76 height 13
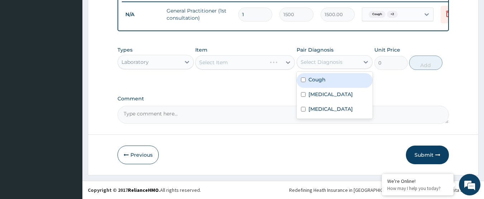
click at [350, 59] on div "Select Diagnosis" at bounding box center [328, 61] width 63 height 11
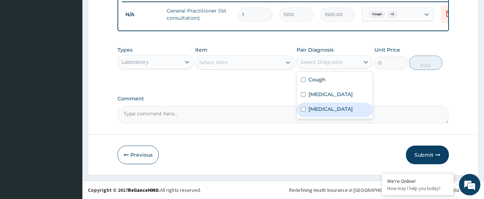
click at [334, 107] on label "Respiratory tract infection" at bounding box center [330, 108] width 44 height 7
checkbox input "true"
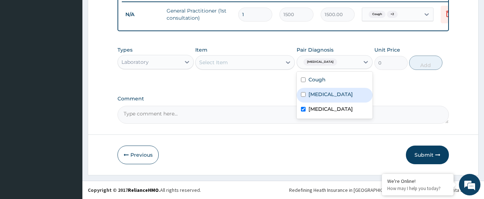
click at [275, 60] on div "Select Item" at bounding box center [239, 62] width 86 height 11
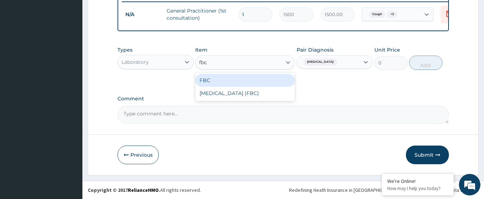
type input "fbc"
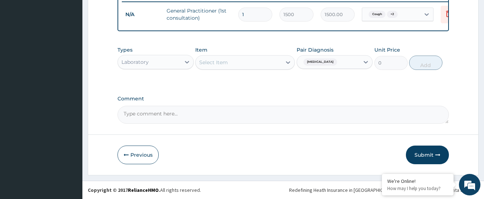
click at [267, 104] on div "Comment" at bounding box center [284, 110] width 332 height 28
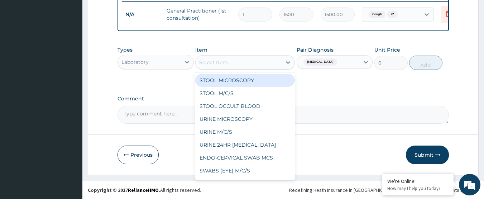
click at [262, 59] on div "Select Item" at bounding box center [239, 62] width 86 height 11
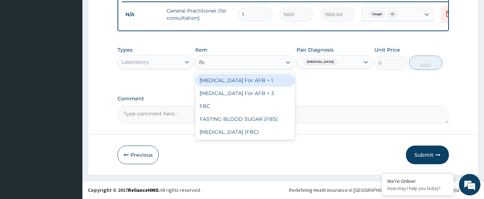
type input "fbc"
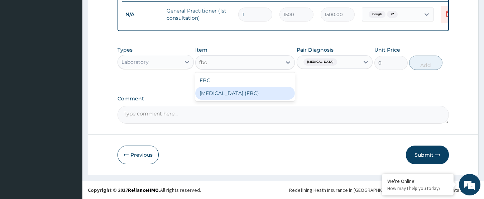
drag, startPoint x: 274, startPoint y: 90, endPoint x: 370, endPoint y: 71, distance: 98.0
click at [276, 90] on div "Full Blood Count (FBC)" at bounding box center [245, 93] width 100 height 13
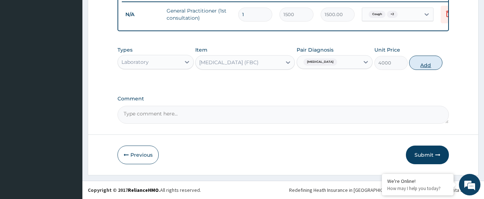
click at [424, 66] on button "Add" at bounding box center [425, 63] width 33 height 14
type input "0"
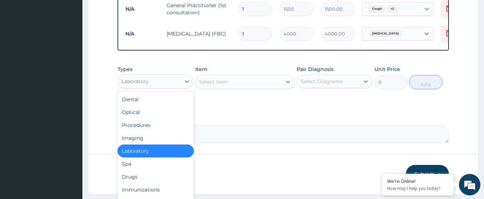
click at [162, 87] on div "Laboratory" at bounding box center [149, 81] width 63 height 11
drag, startPoint x: 152, startPoint y: 184, endPoint x: 296, endPoint y: 125, distance: 155.6
click at [159, 181] on div "Drugs" at bounding box center [156, 176] width 76 height 13
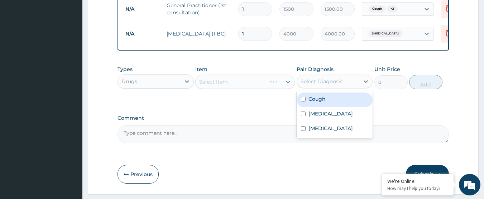
click at [335, 82] on div "Select Diagnosis" at bounding box center [328, 81] width 63 height 11
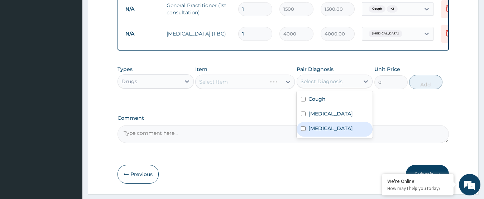
drag, startPoint x: 328, startPoint y: 137, endPoint x: 278, endPoint y: 104, distance: 59.9
click at [326, 132] on label "Respiratory tract infection" at bounding box center [330, 128] width 44 height 7
checkbox input "true"
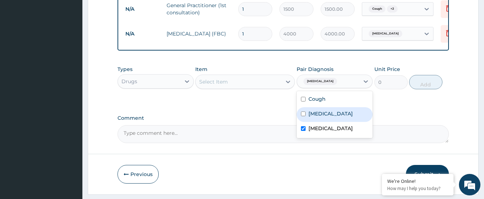
click at [273, 87] on div "Select Item" at bounding box center [239, 81] width 86 height 11
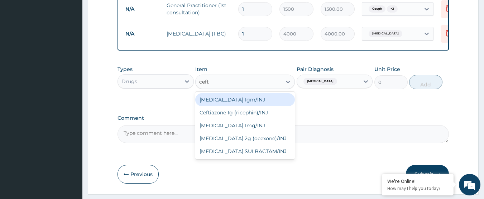
type input "ceftr"
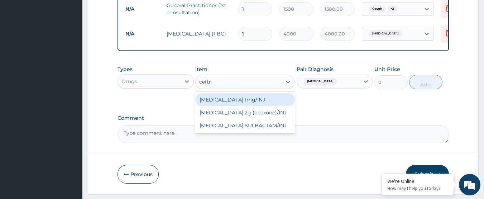
click at [270, 102] on div "Ceftriaxone 1mg/INJ" at bounding box center [245, 99] width 100 height 13
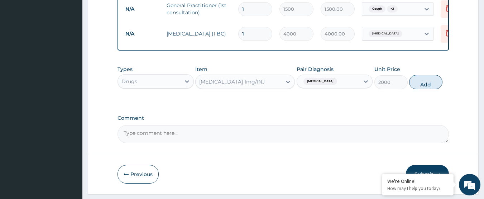
click at [436, 89] on button "Add" at bounding box center [425, 82] width 33 height 14
type input "0"
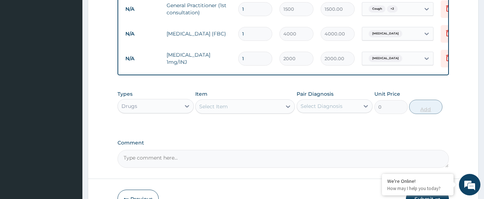
type input "0.00"
type input "4"
type input "8000.00"
type input "4"
click at [327, 109] on div "Select Diagnosis" at bounding box center [322, 105] width 42 height 7
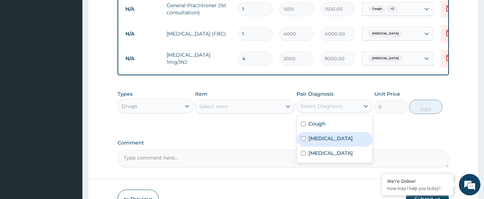
drag, startPoint x: 325, startPoint y: 146, endPoint x: 322, endPoint y: 143, distance: 4.4
click at [325, 142] on label "Common cold" at bounding box center [330, 138] width 44 height 7
checkbox input "true"
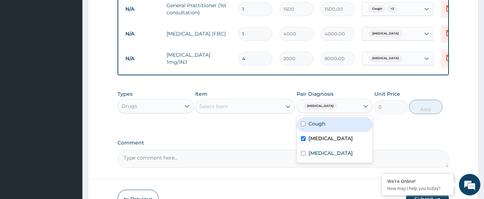
click at [319, 127] on label "Cough" at bounding box center [316, 123] width 17 height 7
checkbox input "true"
click at [283, 113] on div at bounding box center [288, 106] width 13 height 13
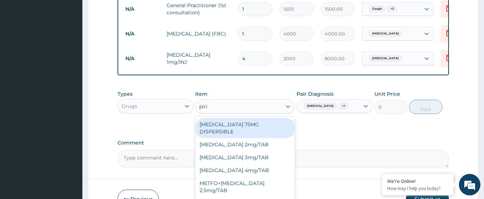
type input "pirit"
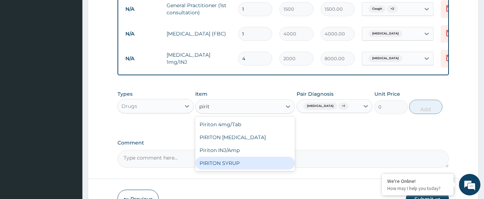
click at [270, 169] on div "PIRITON SYRUP" at bounding box center [245, 163] width 100 height 13
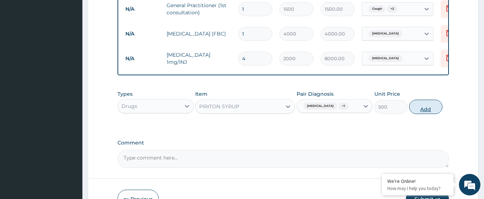
click at [438, 112] on button "Add" at bounding box center [425, 107] width 33 height 14
type input "0"
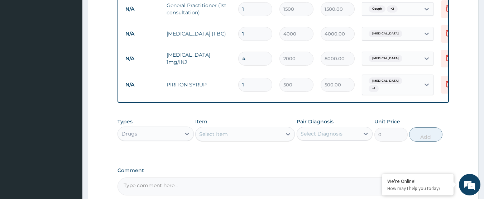
click at [327, 156] on div "Types Drugs Item Select Item Pair Diagnosis Select Diagnosis Unit Price 0 Add" at bounding box center [284, 135] width 332 height 42
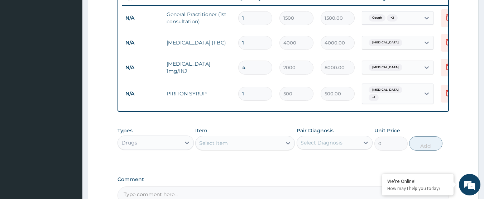
scroll to position [256, 0]
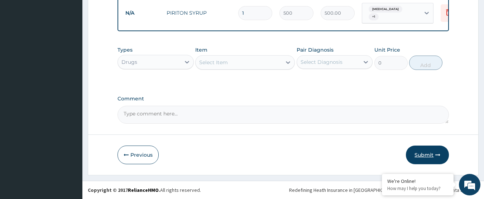
click at [422, 149] on button "Submit" at bounding box center [427, 154] width 43 height 19
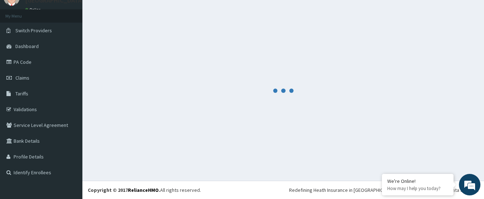
scroll to position [363, 0]
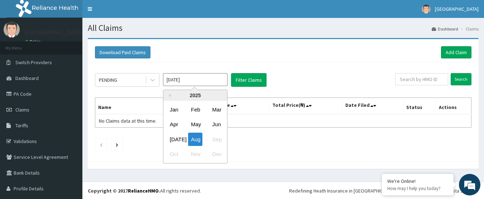
click at [172, 80] on input "[DATE]" at bounding box center [195, 79] width 64 height 13
drag, startPoint x: 176, startPoint y: 139, endPoint x: 237, endPoint y: 93, distance: 77.0
click at [176, 139] on div "Jul" at bounding box center [174, 139] width 14 height 13
type input "Jul 2025"
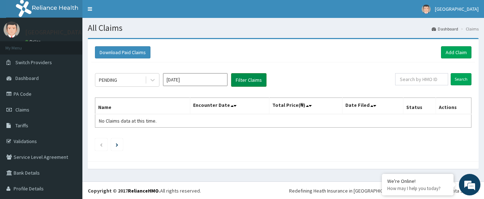
click at [244, 81] on button "Filter Claims" at bounding box center [248, 80] width 35 height 14
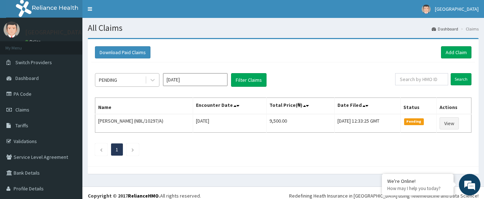
click at [133, 81] on div "PENDING" at bounding box center [120, 79] width 50 height 11
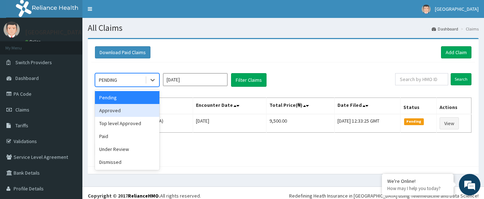
click at [128, 111] on div "Approved" at bounding box center [127, 110] width 64 height 13
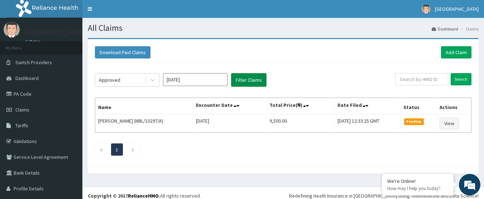
click at [239, 80] on button "Filter Claims" at bounding box center [248, 80] width 35 height 14
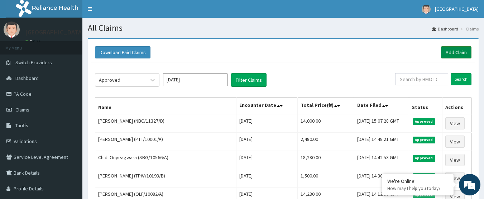
click at [447, 49] on link "Add Claim" at bounding box center [456, 52] width 30 height 12
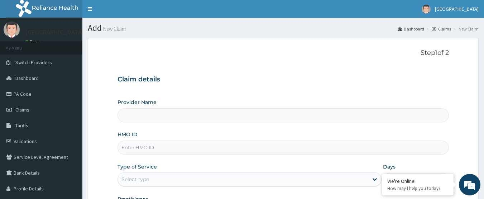
paste input "TDT/10041/C"
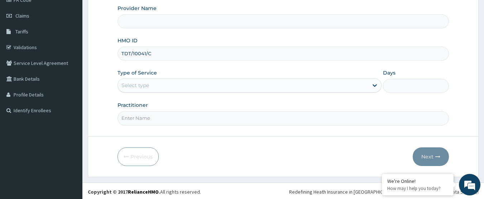
scroll to position [96, 0]
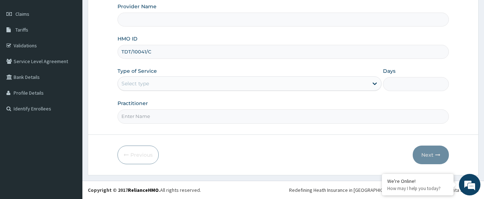
type input "TDT/10041/C"
click at [179, 85] on div "Select type" at bounding box center [243, 83] width 250 height 11
click at [169, 86] on div "Select type" at bounding box center [243, 83] width 250 height 11
click at [174, 86] on div "Select type" at bounding box center [243, 83] width 250 height 11
click at [336, 81] on div "Select type" at bounding box center [243, 83] width 250 height 11
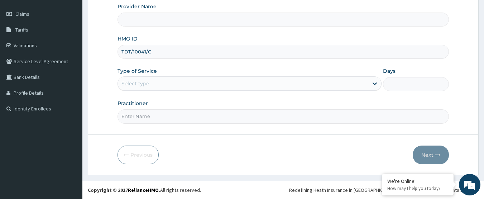
click at [204, 120] on input "Practitioner" at bounding box center [284, 116] width 332 height 14
type input "DOCTOR [PERSON_NAME]"
click at [197, 83] on div "Select type" at bounding box center [243, 83] width 250 height 11
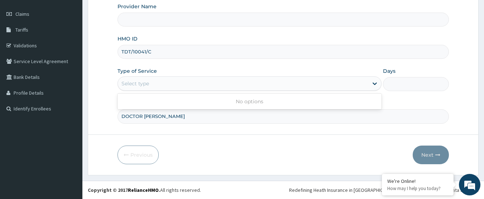
click at [197, 83] on div "Select type" at bounding box center [243, 83] width 250 height 11
click at [376, 84] on icon at bounding box center [374, 83] width 7 height 7
